Goal: Task Accomplishment & Management: Complete application form

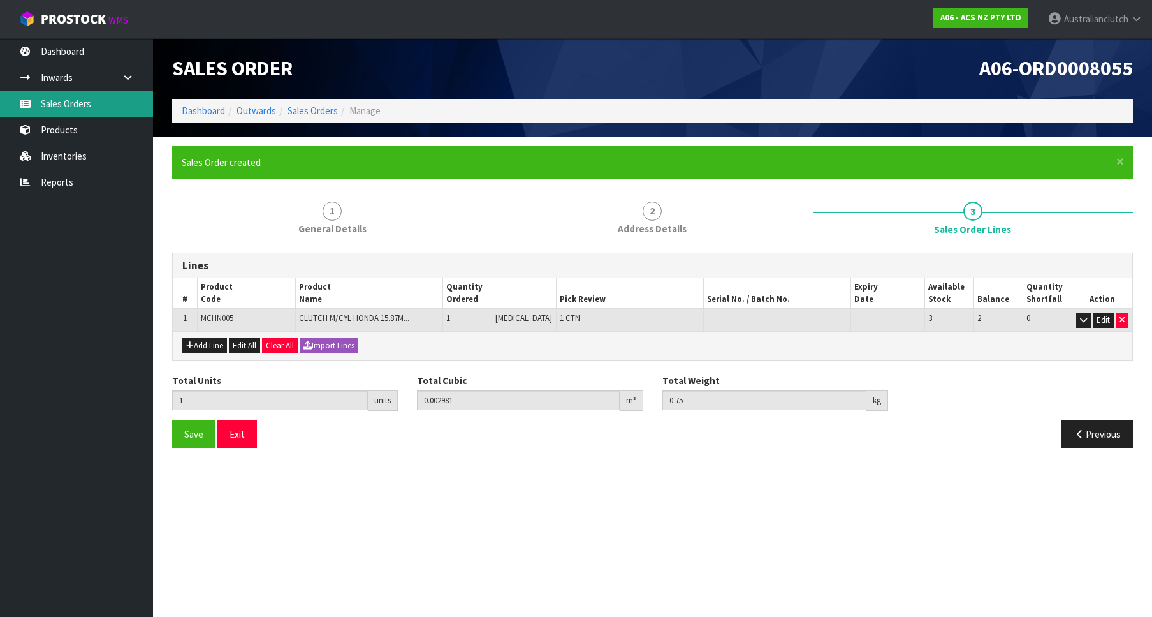
click at [8, 114] on link "Sales Orders" at bounding box center [76, 104] width 153 height 26
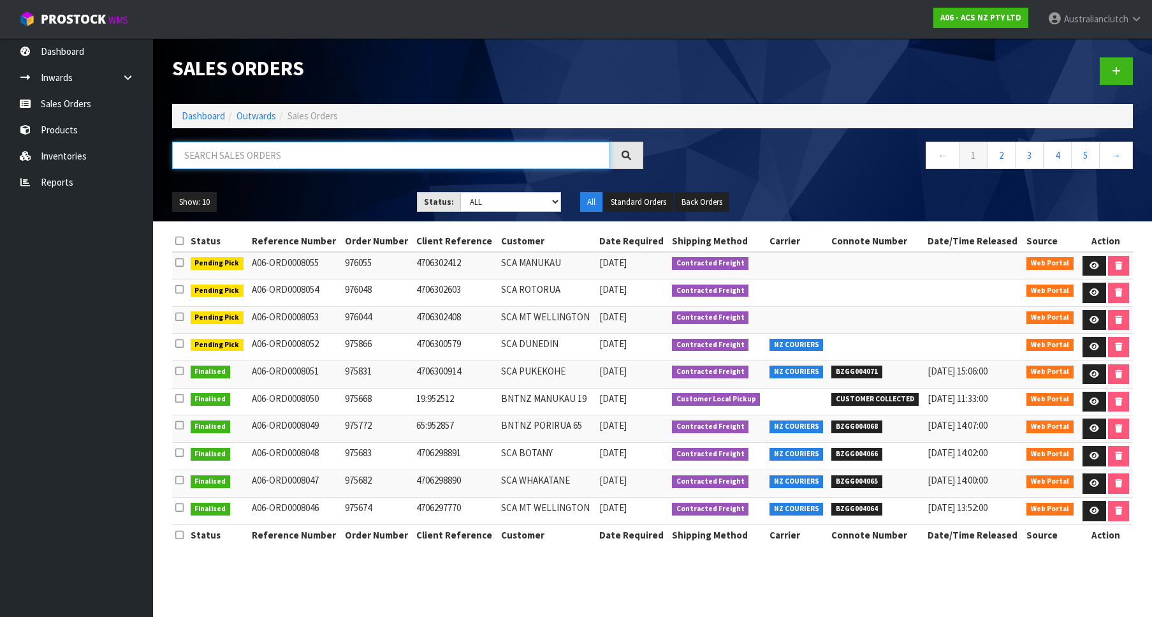
click at [336, 150] on input "text" at bounding box center [391, 155] width 438 height 27
paste input "32:952424"
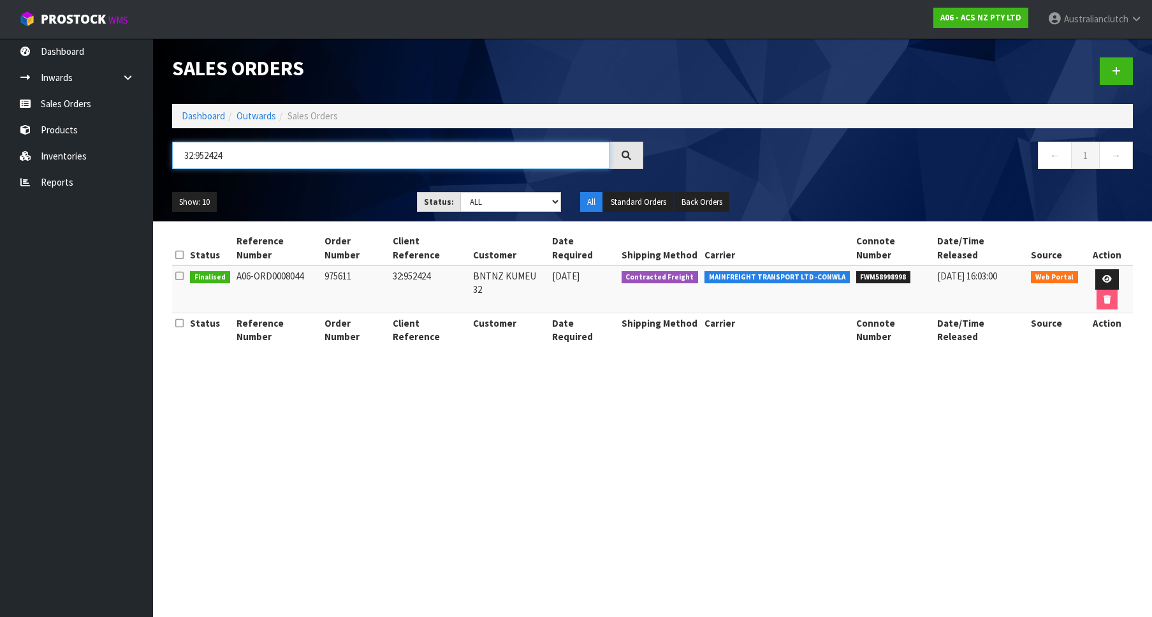
type input "32:952424"
drag, startPoint x: 860, startPoint y: 261, endPoint x: 906, endPoint y: 257, distance: 46.1
click at [906, 269] on li "FWM58998998" at bounding box center [893, 275] width 75 height 13
copy span "FWM58998998"
click at [1110, 81] on link at bounding box center [1116, 70] width 33 height 27
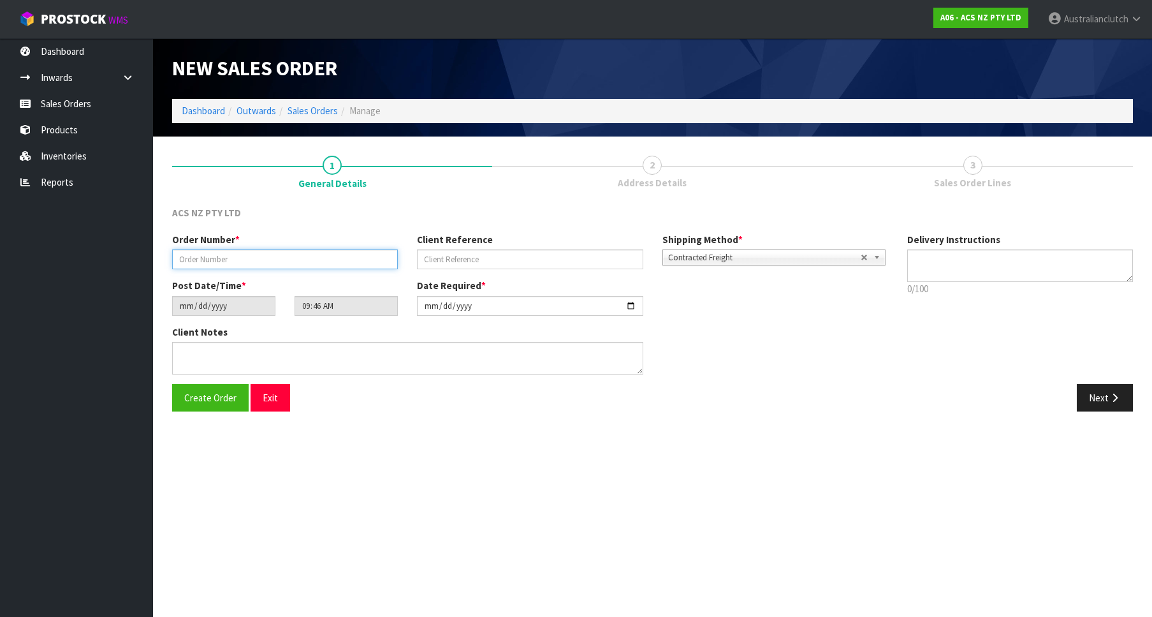
click at [247, 265] on input "text" at bounding box center [285, 259] width 226 height 20
paste input "976090"
type input "976090"
click at [411, 256] on div "Client Reference" at bounding box center [530, 251] width 245 height 36
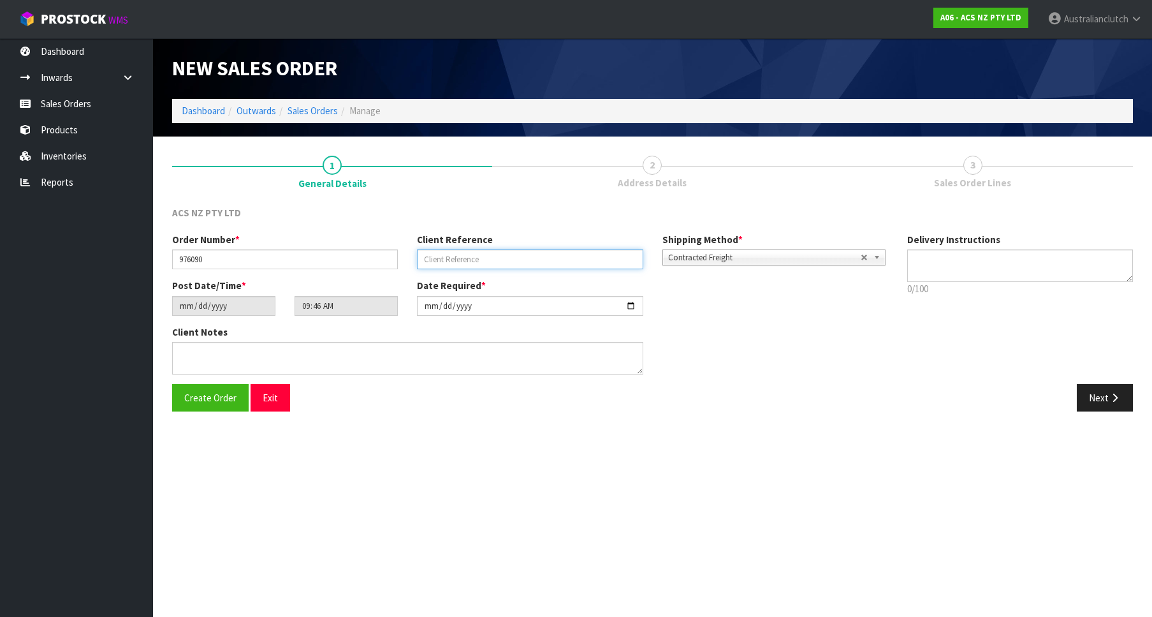
click at [432, 257] on input "text" at bounding box center [530, 259] width 226 height 20
paste input "WH020196"
type input "WH020196"
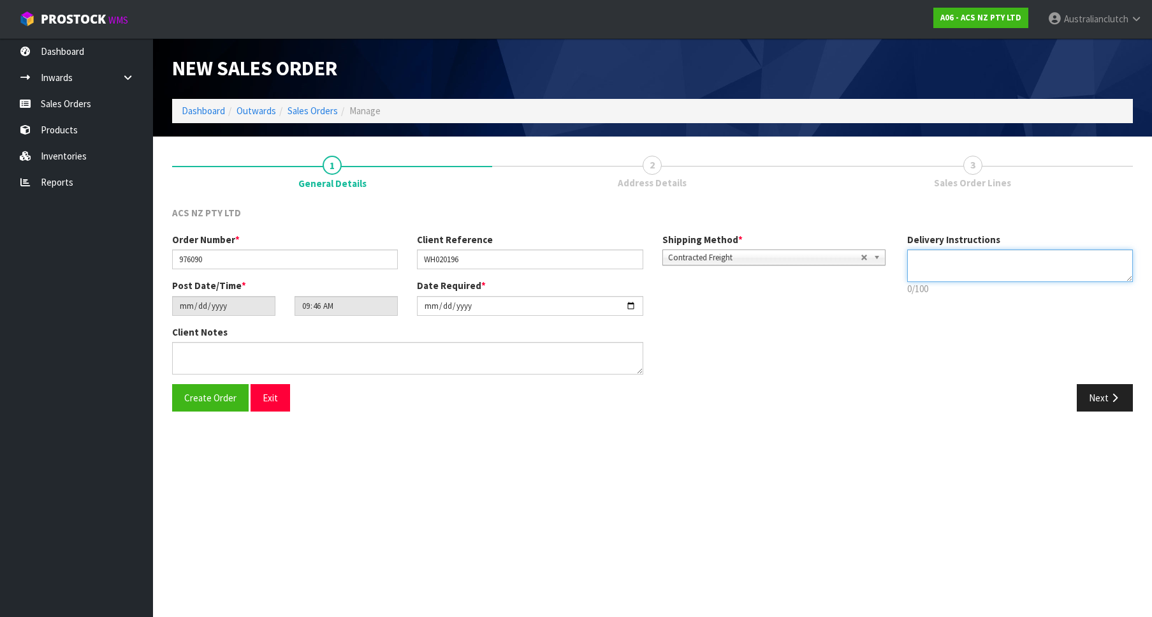
click at [971, 281] on textarea at bounding box center [1020, 265] width 226 height 33
type textarea "PLEASE SEND VIA NZC"
click at [1112, 386] on button "Next" at bounding box center [1105, 397] width 56 height 27
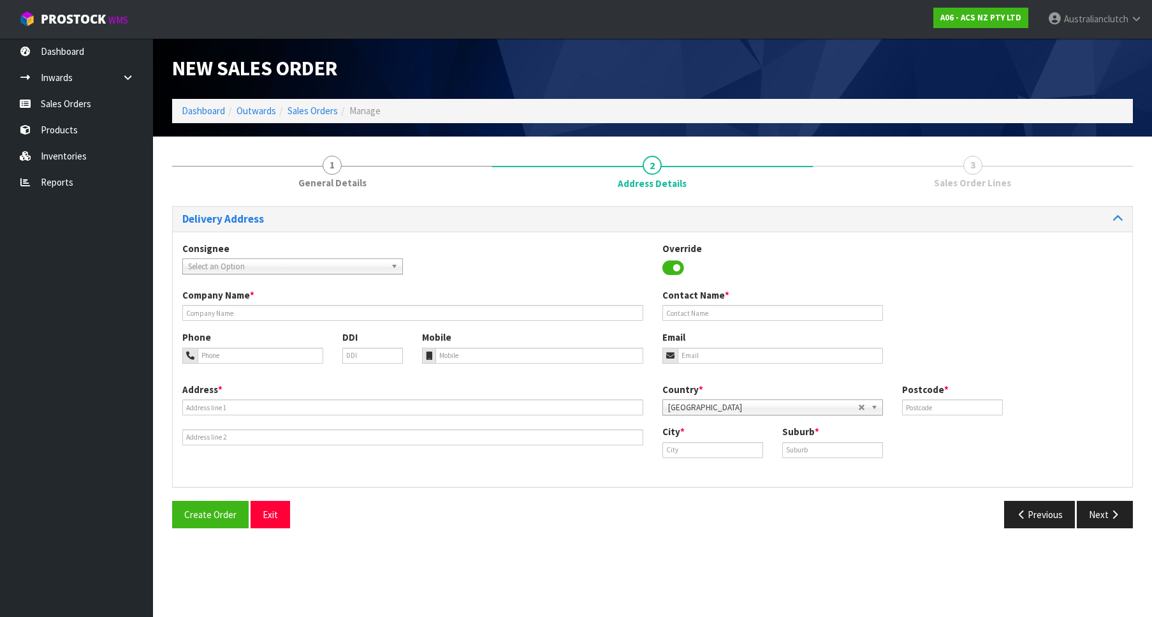
click at [202, 265] on span "Select an Option" at bounding box center [287, 266] width 198 height 15
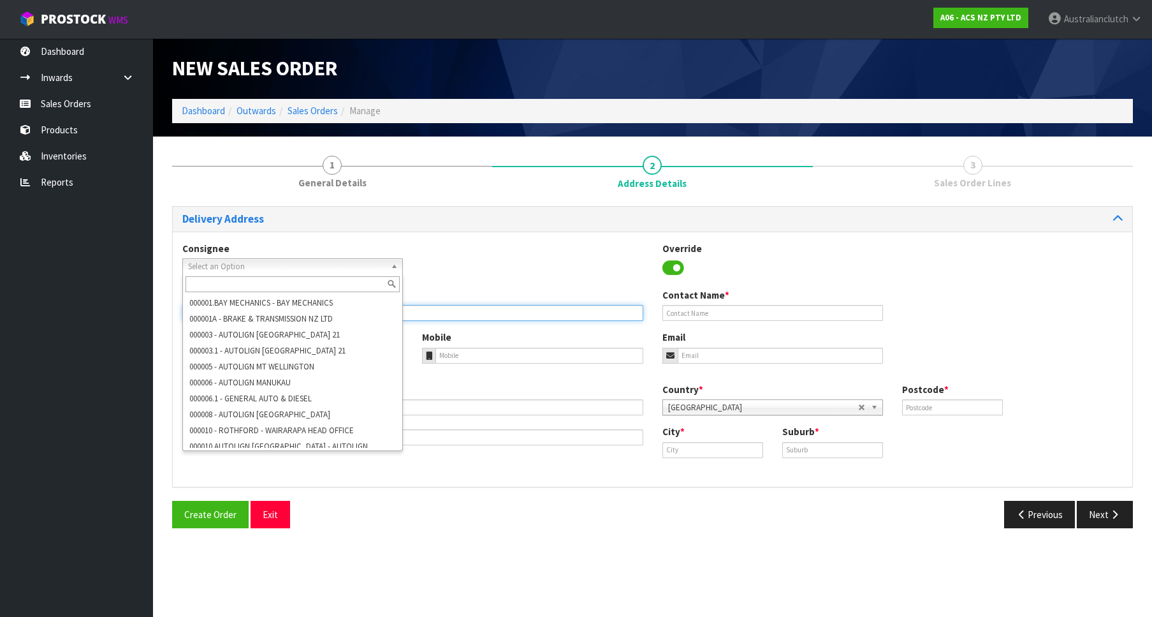
click at [462, 309] on input "text" at bounding box center [412, 313] width 461 height 16
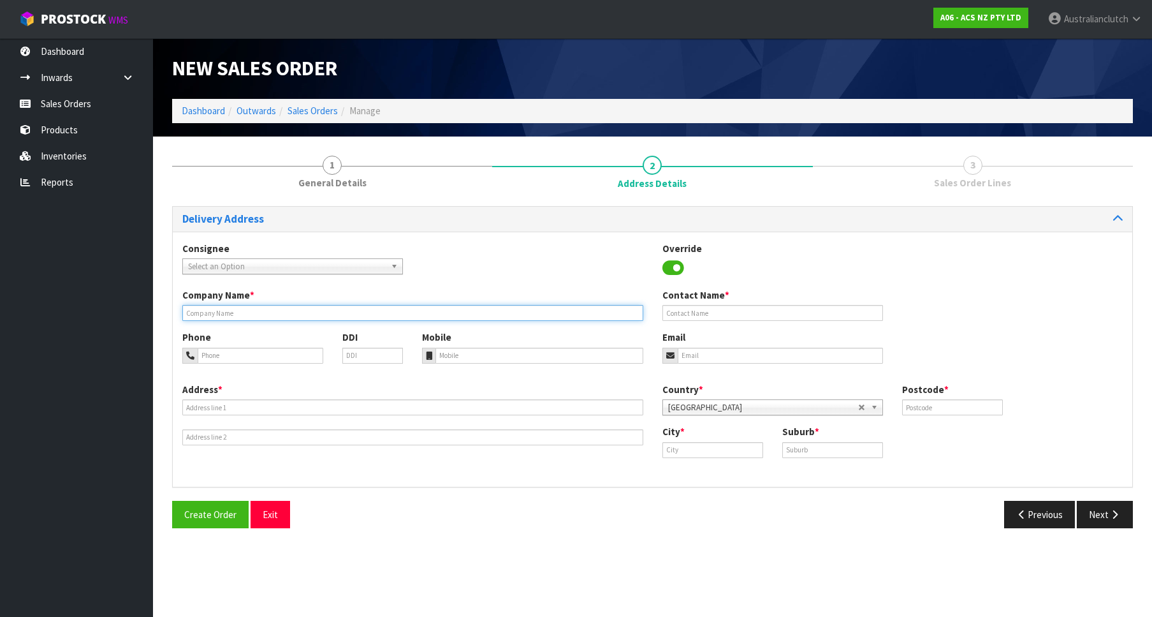
click at [274, 306] on input "text" at bounding box center [412, 313] width 461 height 16
paste input "PARTMASTER NZ ([GEOGRAPHIC_DATA])"
type input "PARTMASTER NZ ([GEOGRAPHIC_DATA])"
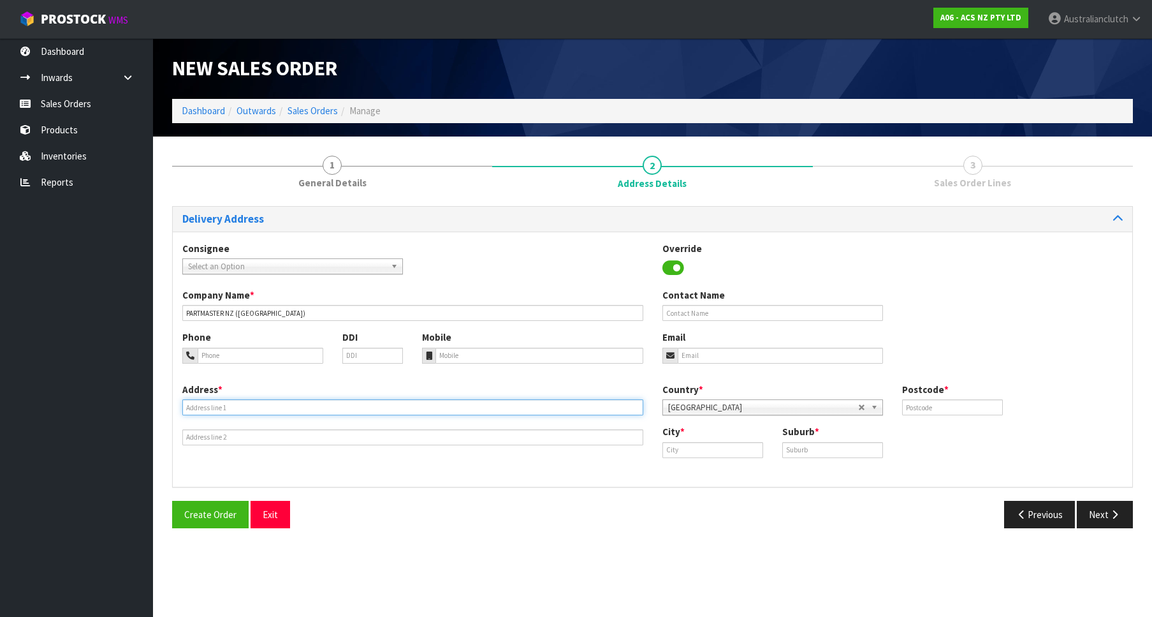
click at [207, 404] on input "text" at bounding box center [412, 407] width 461 height 16
paste input "[STREET_ADDRESS]"
type input "[STREET_ADDRESS]"
click at [731, 436] on div "City *" at bounding box center [713, 441] width 120 height 33
click at [734, 455] on input "text" at bounding box center [713, 450] width 101 height 16
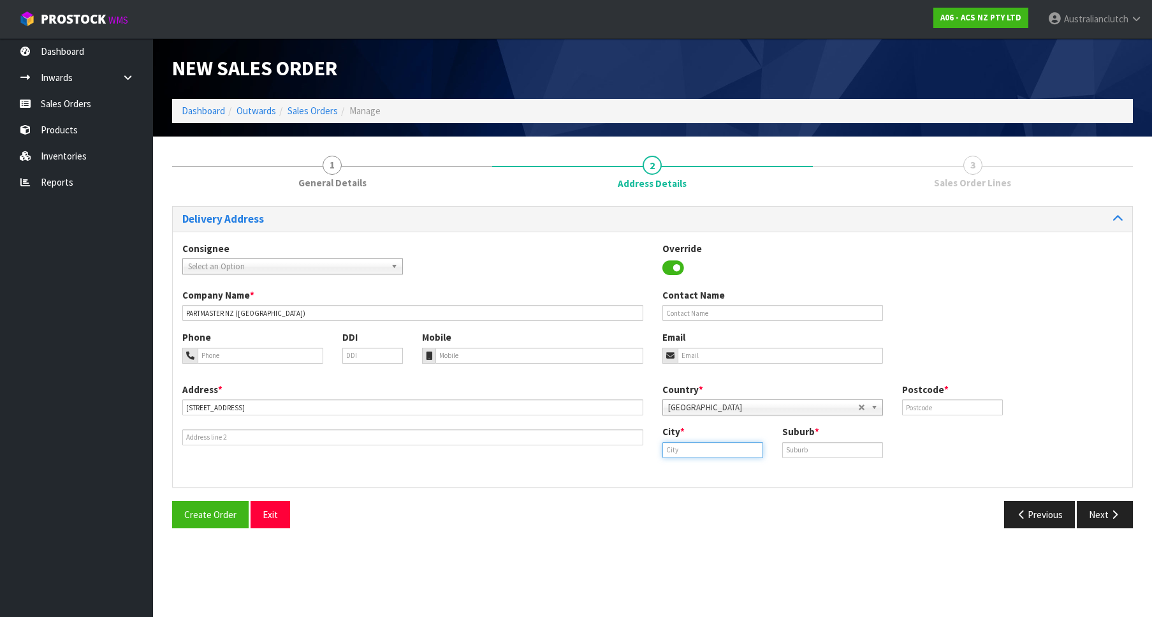
paste input "WHANGAREI"
type input "WHANGAREI"
click at [806, 441] on div "Suburb *" at bounding box center [833, 441] width 120 height 33
click at [814, 446] on input "text" at bounding box center [832, 450] width 101 height 16
paste input "WHANGAREI"
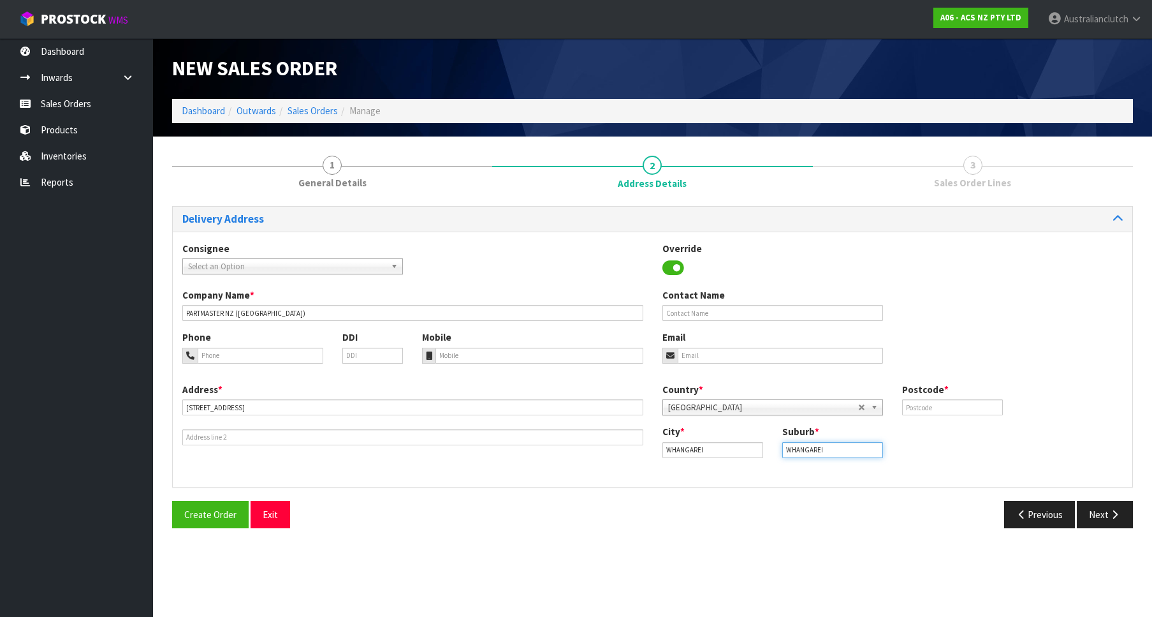
type input "WHANGAREI"
click at [942, 411] on input "text" at bounding box center [952, 407] width 101 height 16
paste input "1026"
type input "1026"
drag, startPoint x: 1138, startPoint y: 509, endPoint x: 1124, endPoint y: 511, distance: 14.2
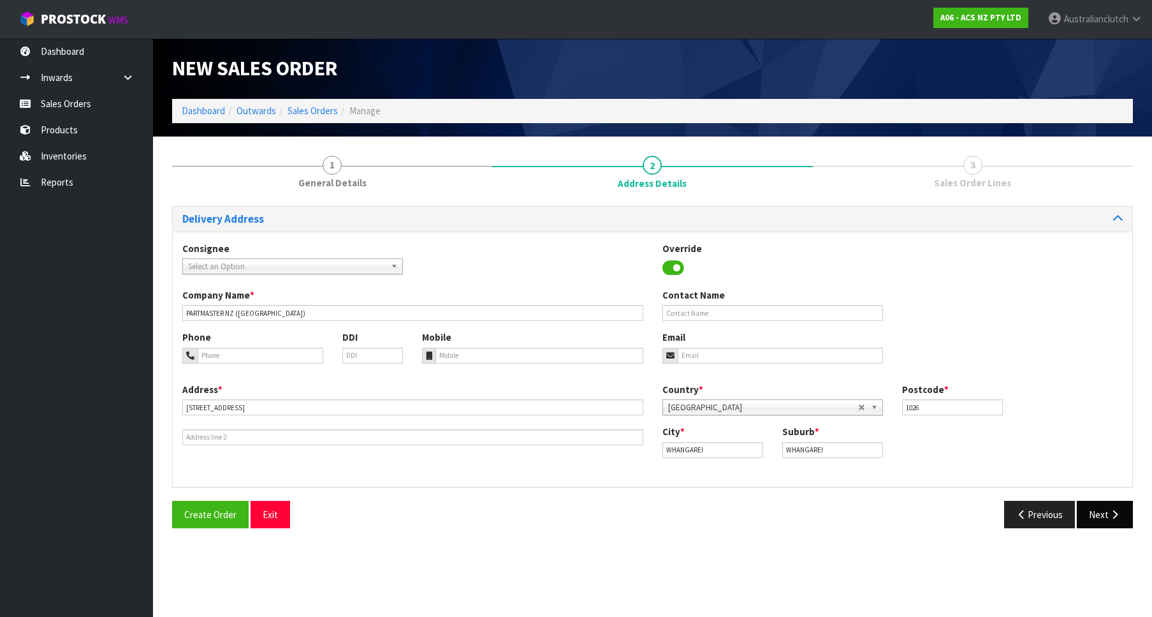
click at [1134, 510] on div "Previous Next" at bounding box center [898, 514] width 490 height 27
click at [1111, 511] on icon "button" at bounding box center [1115, 515] width 12 height 10
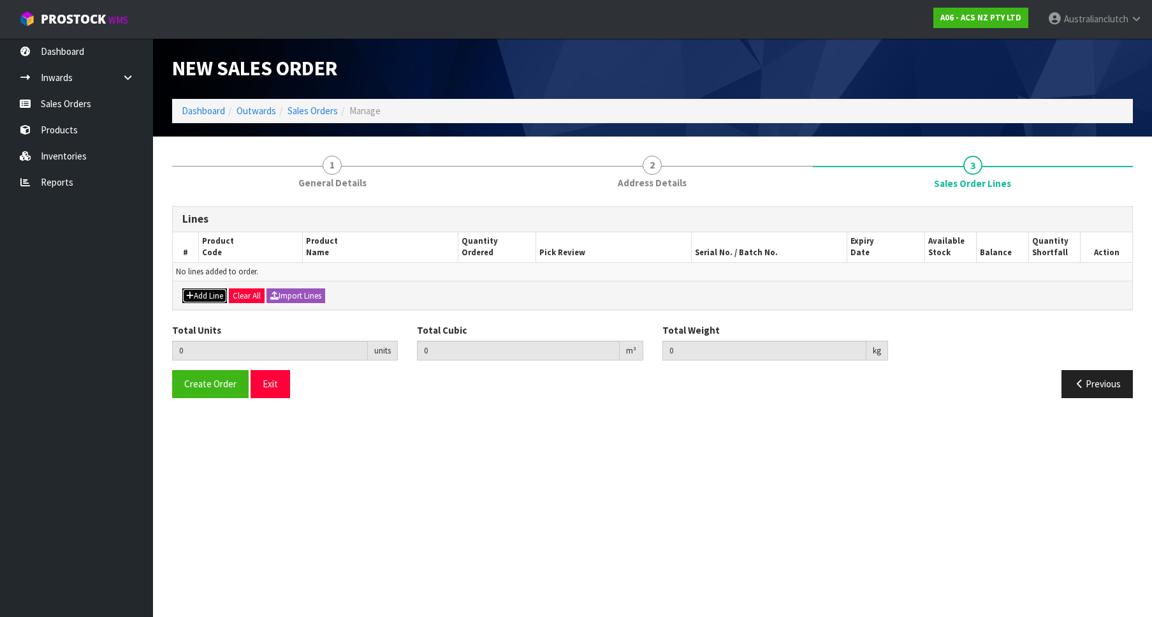
click at [221, 289] on button "Add Line" at bounding box center [204, 295] width 45 height 15
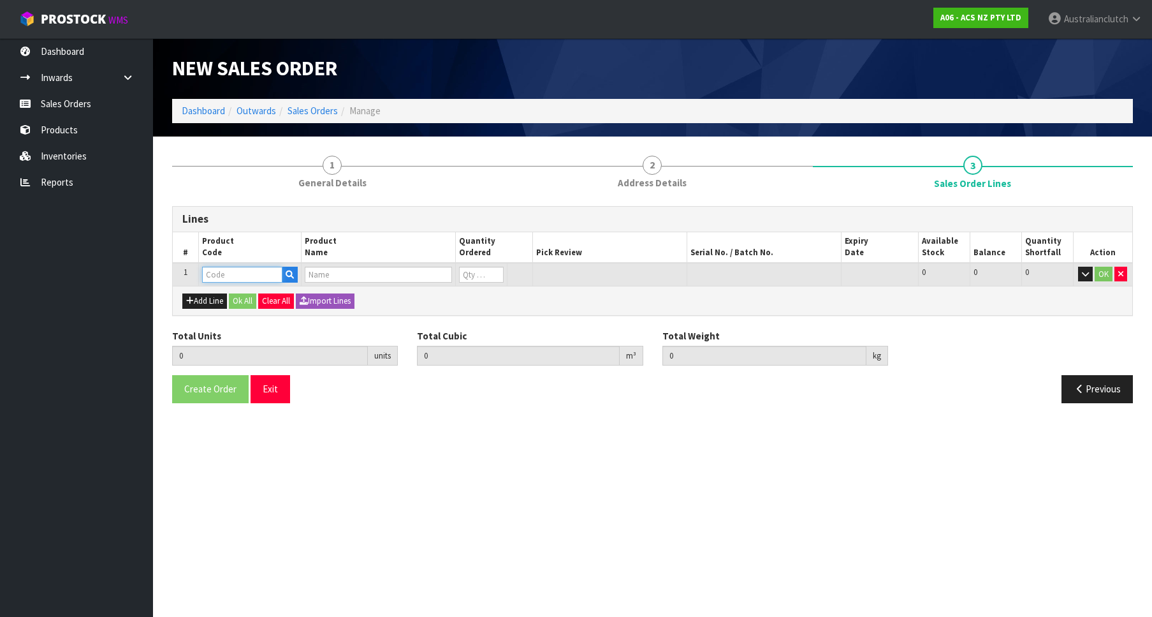
click at [225, 276] on input "text" at bounding box center [242, 275] width 80 height 16
paste input "MCFD060"
type input "MCFD060"
type input "0.000000"
type input "0.000"
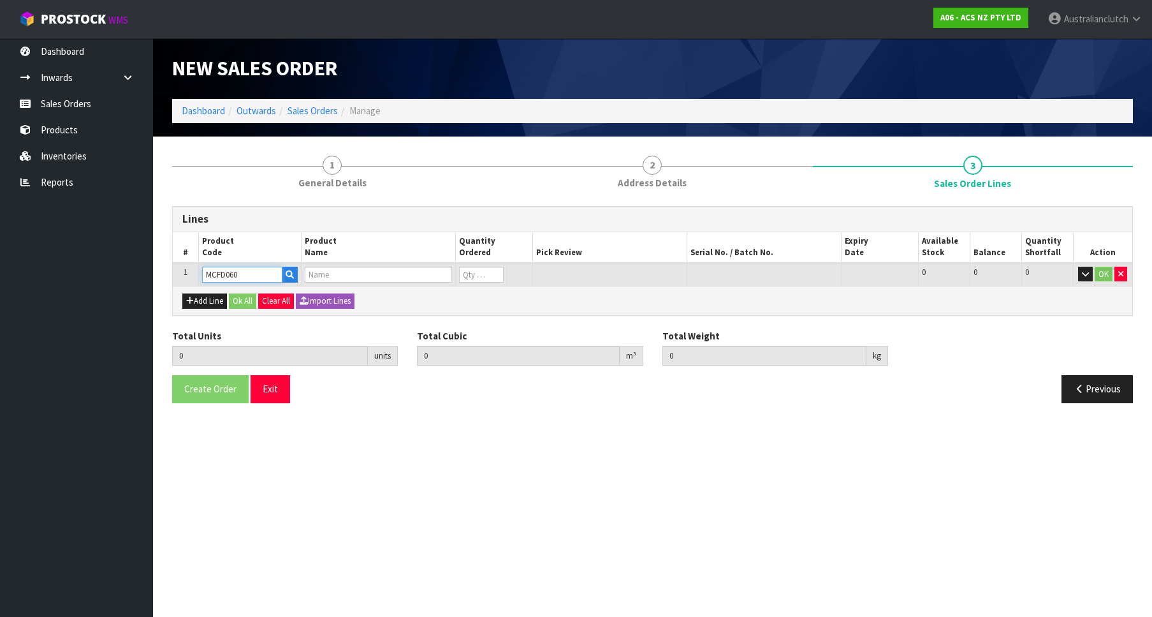
type input "CLUTCH M/CYL FORD TRANSIT 19.05MM (3/4")"
type input "0"
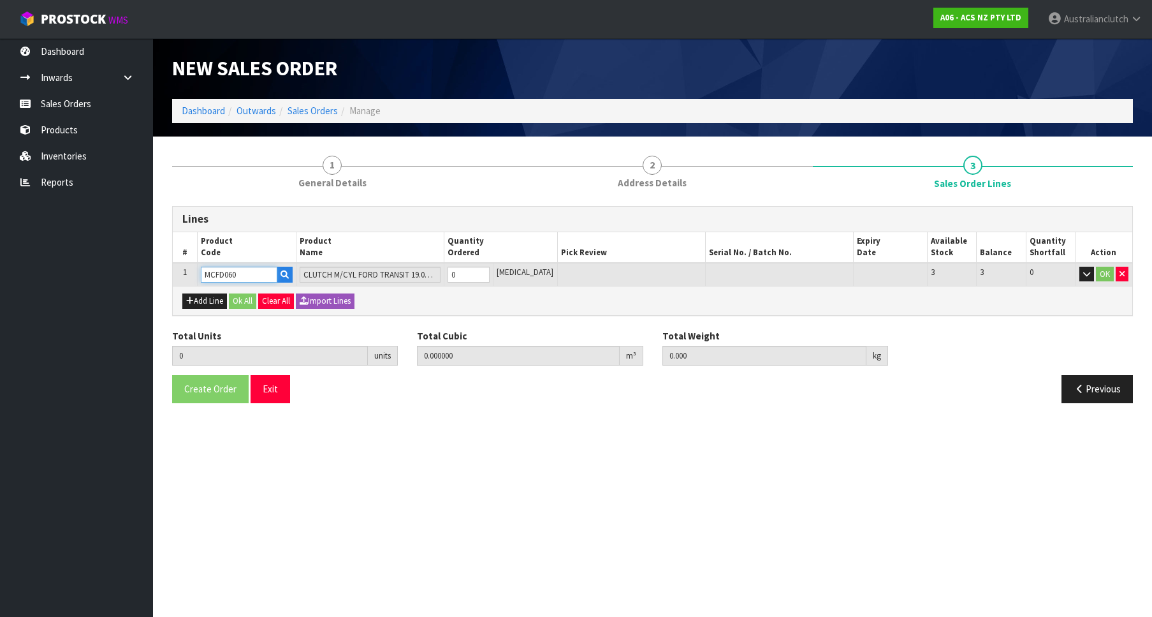
type input "1"
type input "0.002981"
type input "0.35"
type input "1"
click at [490, 273] on input "1" at bounding box center [469, 275] width 42 height 16
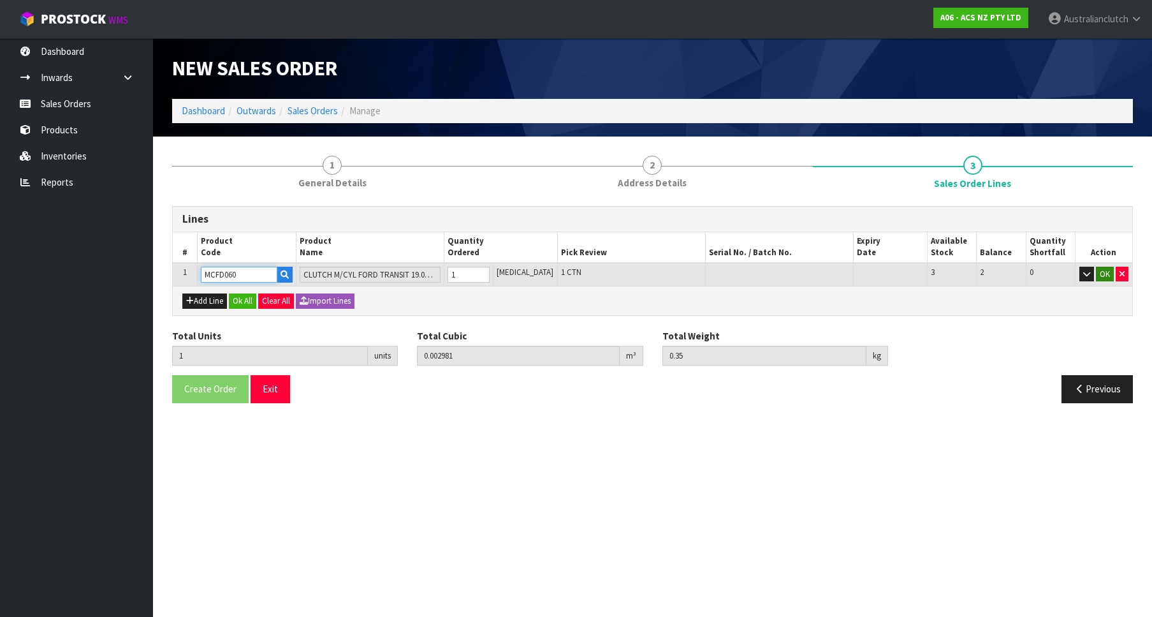
type input "MCFD060"
click at [1110, 280] on button "OK" at bounding box center [1105, 274] width 18 height 15
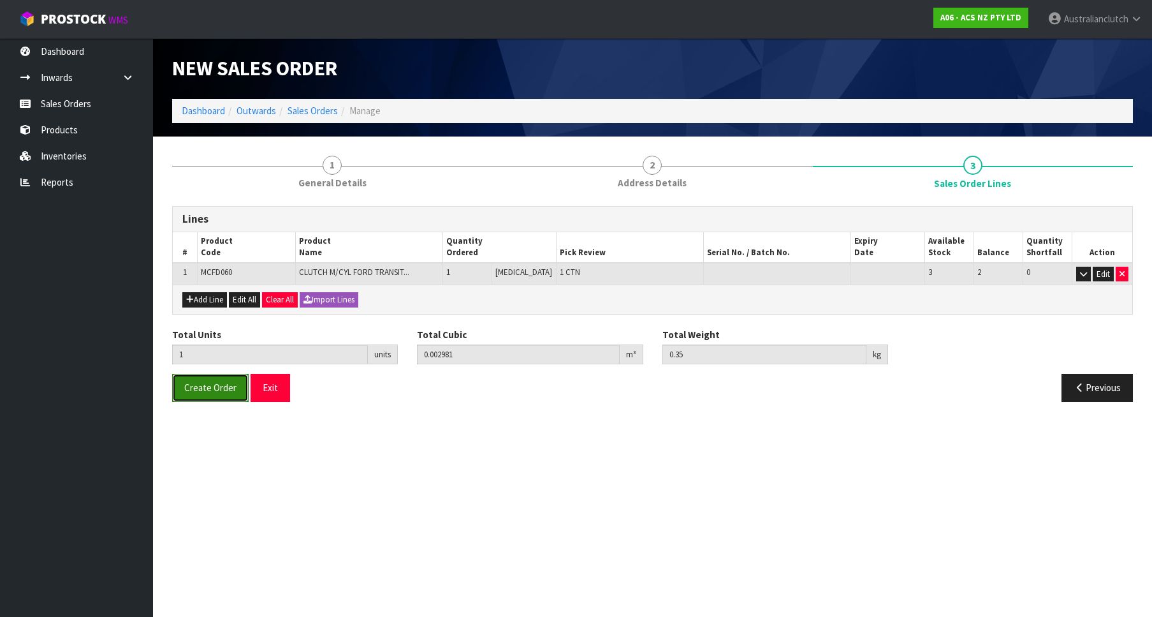
click at [231, 381] on button "Create Order" at bounding box center [210, 387] width 77 height 27
